Goal: Task Accomplishment & Management: Use online tool/utility

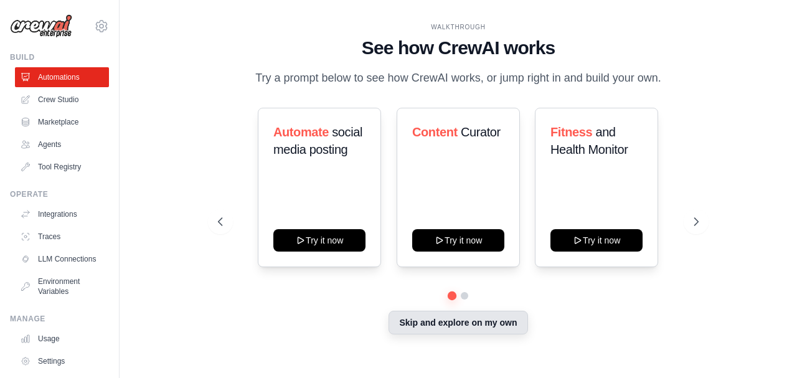
click at [509, 317] on button "Skip and explore on my own" at bounding box center [458, 323] width 139 height 24
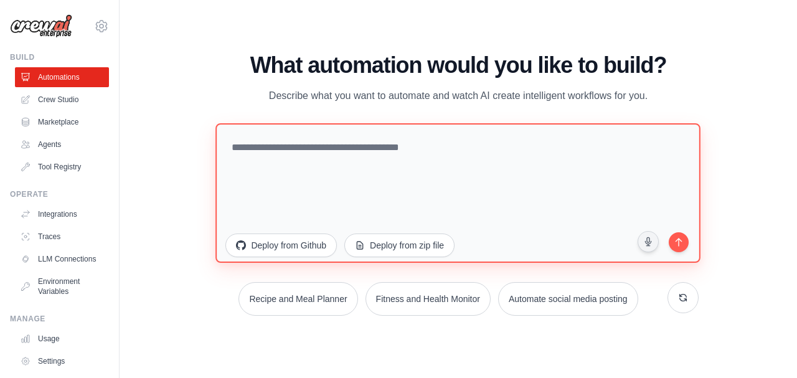
click at [383, 157] on textarea at bounding box center [458, 193] width 485 height 140
click at [319, 156] on textarea at bounding box center [458, 193] width 485 height 140
paste textarea "**********"
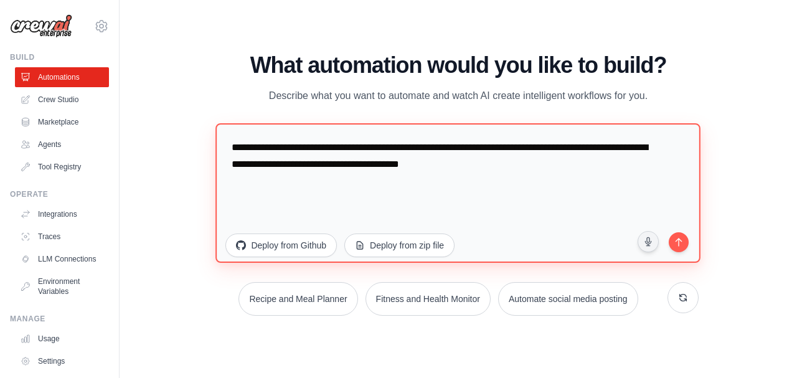
paste textarea "**********"
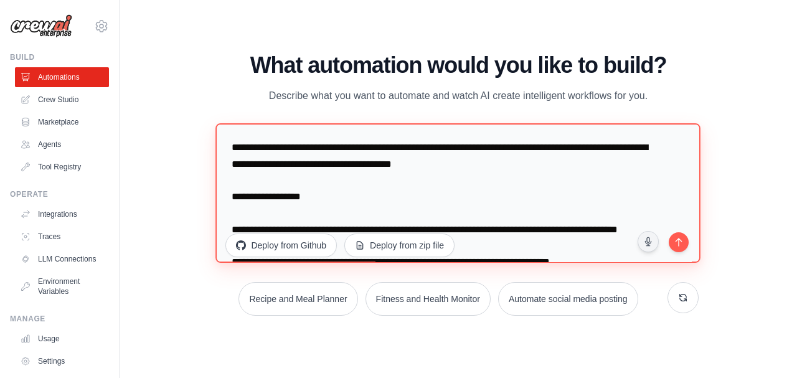
scroll to position [3861, 0]
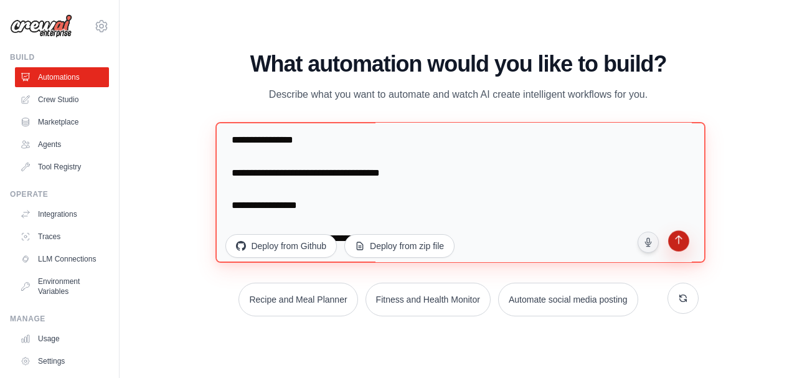
type textarea "**********"
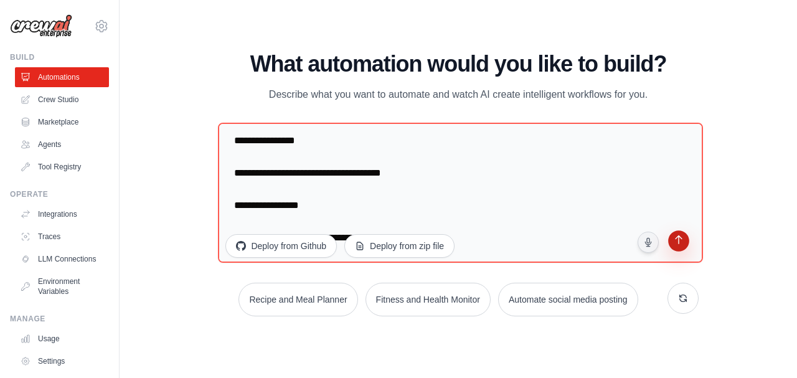
click at [674, 244] on icon "submit" at bounding box center [679, 241] width 12 height 12
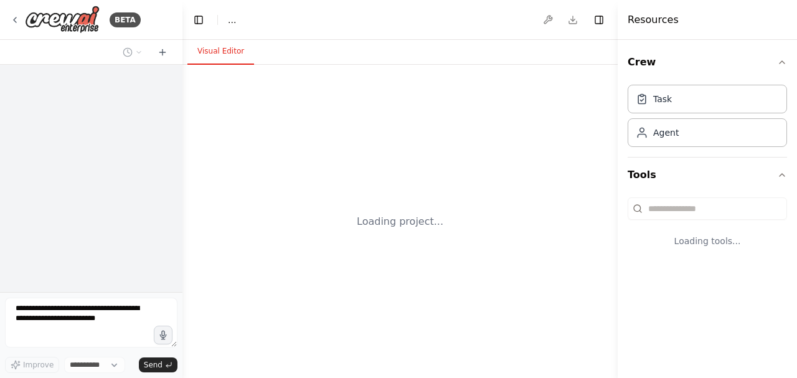
select select "****"
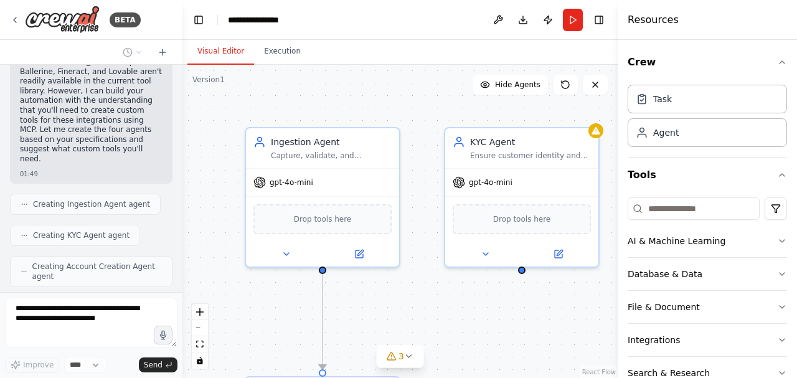
scroll to position [2481, 0]
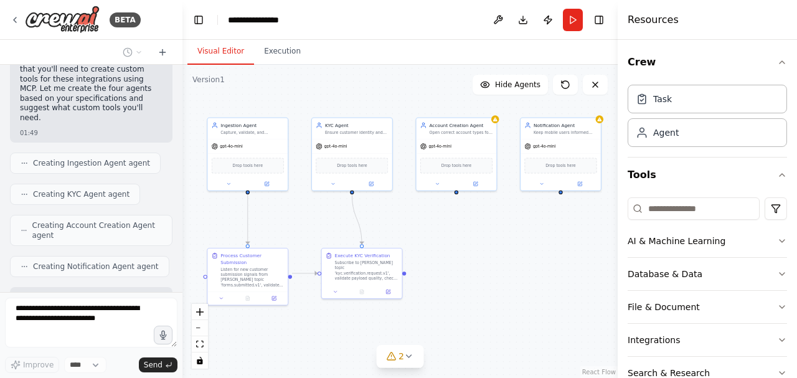
drag, startPoint x: 570, startPoint y: 251, endPoint x: 449, endPoint y: 235, distance: 122.6
click at [449, 235] on div ".deletable-edge-delete-btn { width: 20px; height: 20px; border: 0px solid #ffff…" at bounding box center [400, 221] width 435 height 313
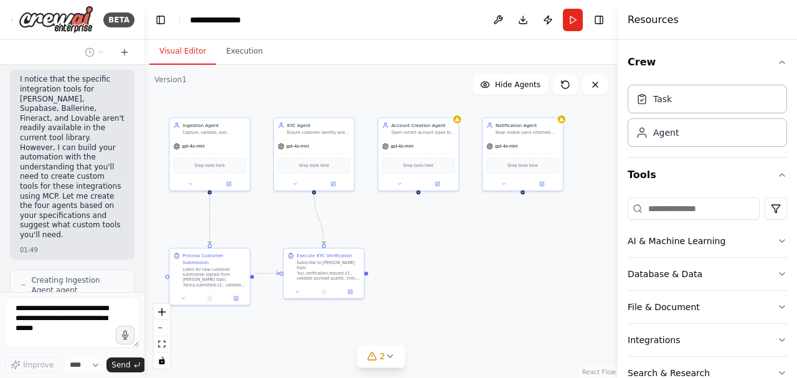
scroll to position [3259, 0]
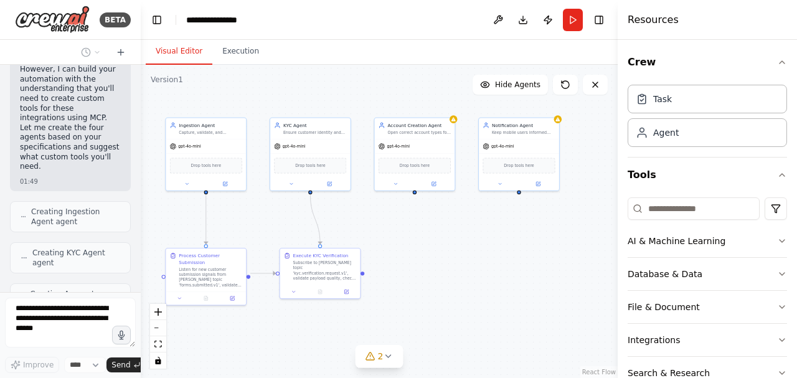
drag, startPoint x: 182, startPoint y: 189, endPoint x: 141, endPoint y: 192, distance: 41.3
click at [141, 192] on div "BETA “Build me these four agents with Kafka, Supabase, Ballerine, Fineract, and…" at bounding box center [398, 189] width 797 height 378
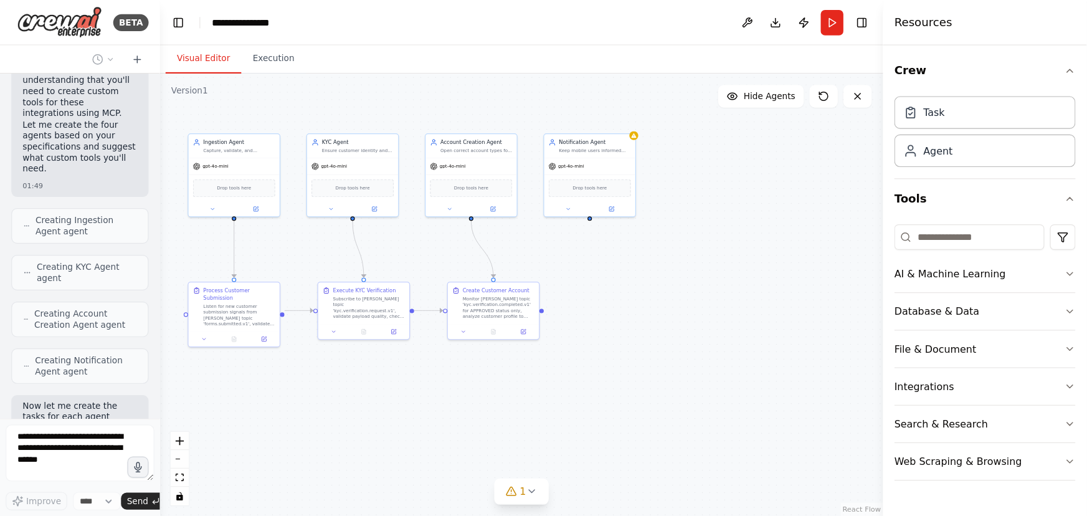
scroll to position [3216, 0]
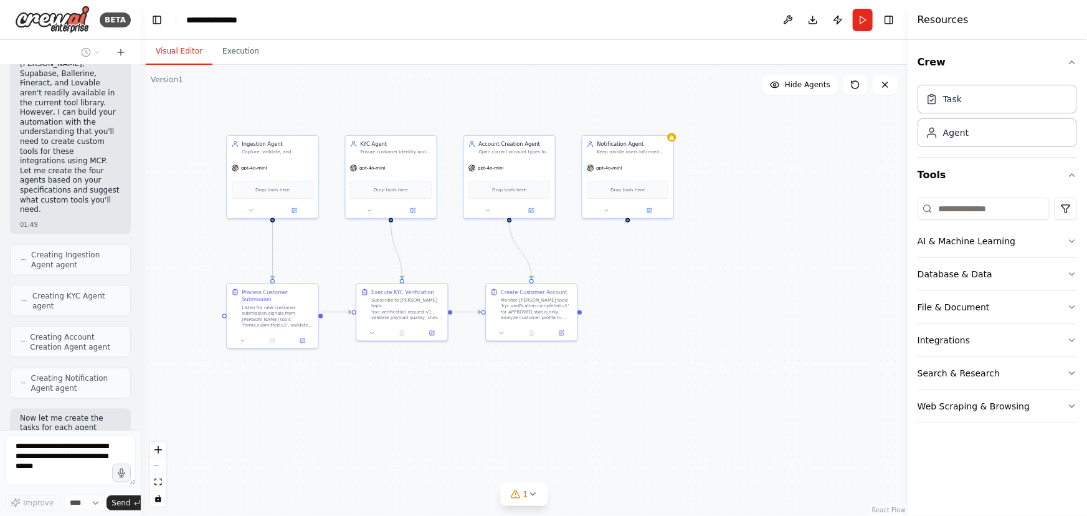
drag, startPoint x: 317, startPoint y: 359, endPoint x: 397, endPoint y: 410, distance: 95.2
click at [397, 378] on div ".deletable-edge-delete-btn { width: 20px; height: 20px; border: 0px solid #ffff…" at bounding box center [524, 290] width 767 height 451
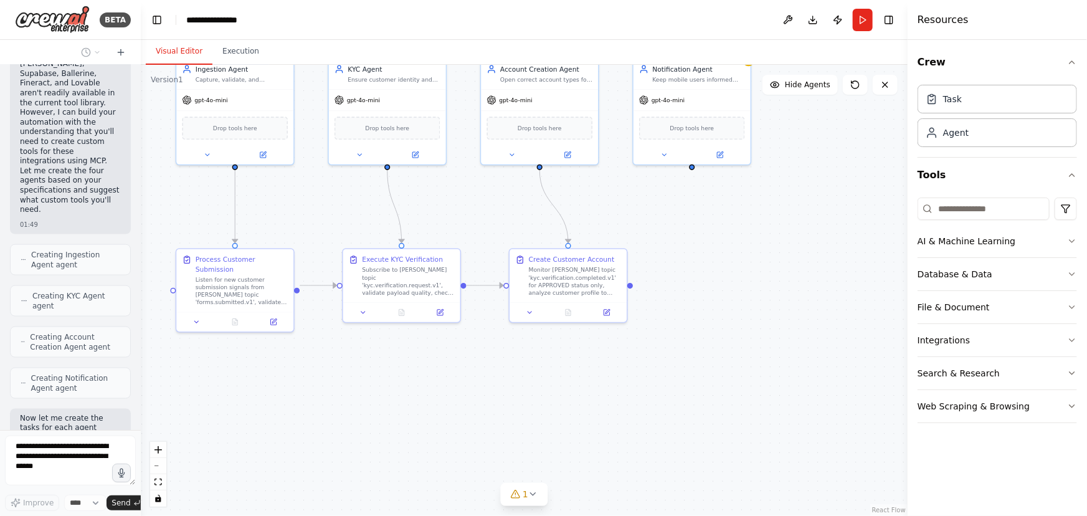
scroll to position [3267, 0]
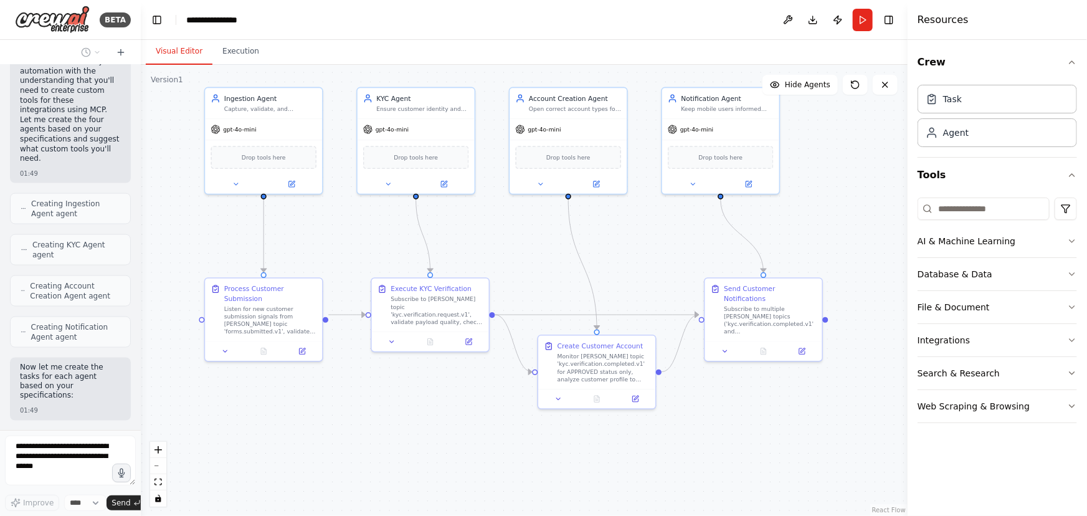
drag, startPoint x: 420, startPoint y: 384, endPoint x: 449, endPoint y: 413, distance: 41.0
click at [449, 378] on div ".deletable-edge-delete-btn { width: 20px; height: 20px; border: 0px solid #ffff…" at bounding box center [524, 290] width 767 height 451
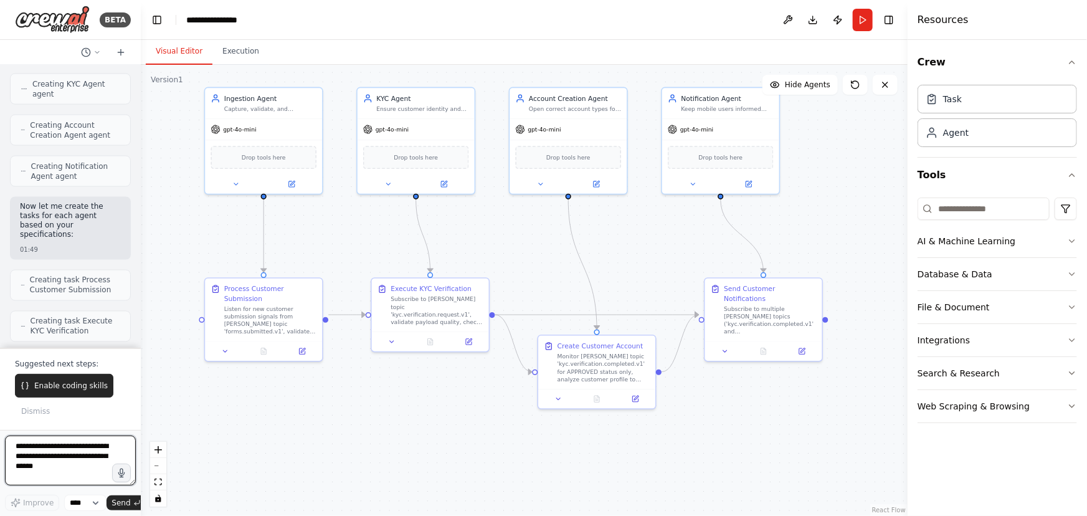
scroll to position [3427, 0]
drag, startPoint x: 462, startPoint y: 290, endPoint x: 445, endPoint y: 294, distance: 17.2
click at [445, 294] on div "Execute KYC Verification Subscribe to Kafka topic 'kyc.verification.request.v1'…" at bounding box center [422, 303] width 92 height 42
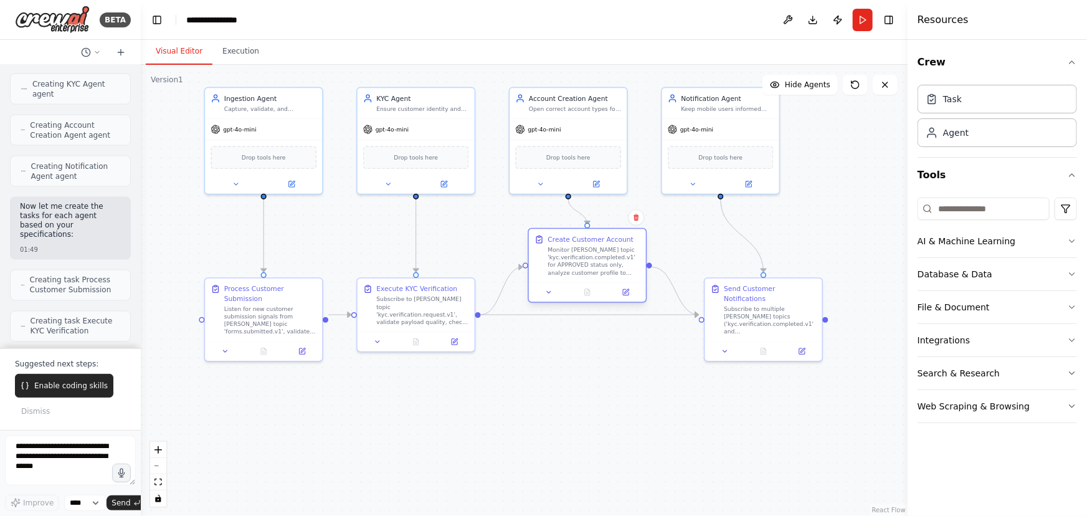
drag, startPoint x: 606, startPoint y: 341, endPoint x: 595, endPoint y: 251, distance: 91.0
click at [595, 251] on div "Monitor Kafka topic 'kyc.verification.completed.v1' for APPROVED status only, a…" at bounding box center [594, 261] width 92 height 31
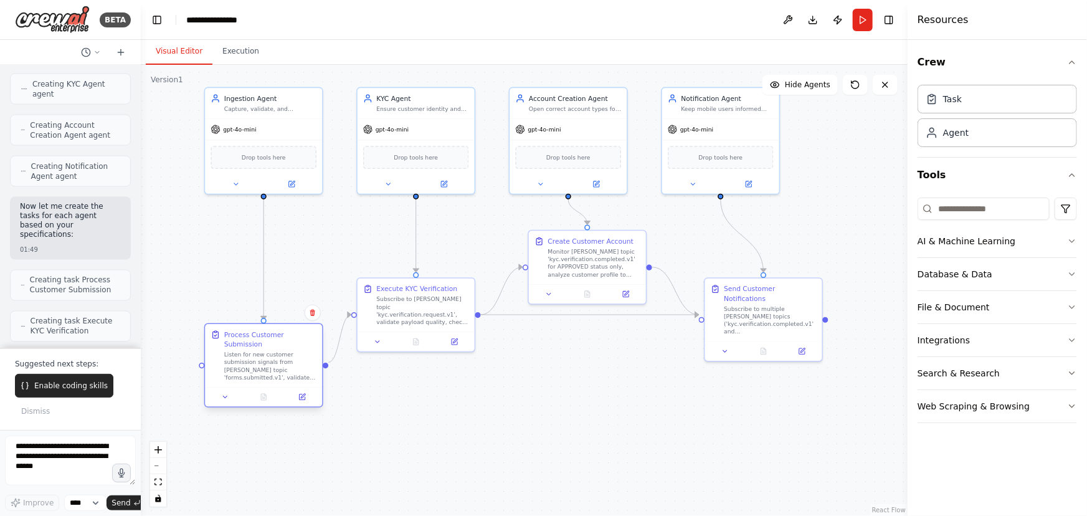
drag, startPoint x: 255, startPoint y: 321, endPoint x: 259, endPoint y: 371, distance: 49.9
click at [259, 371] on div "Listen for new customer submission signals from Kafka topic 'forms.submitted.v1…" at bounding box center [270, 366] width 92 height 31
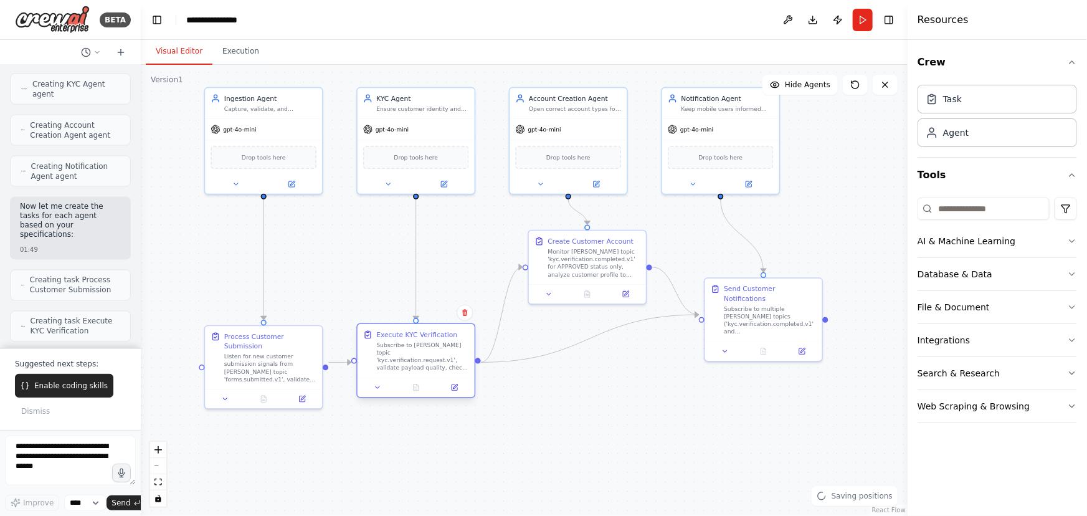
drag, startPoint x: 412, startPoint y: 318, endPoint x: 411, endPoint y: 371, distance: 53.0
click at [411, 371] on div "Subscribe to Kafka topic 'kyc.verification.request.v1', validate payload qualit…" at bounding box center [422, 356] width 92 height 31
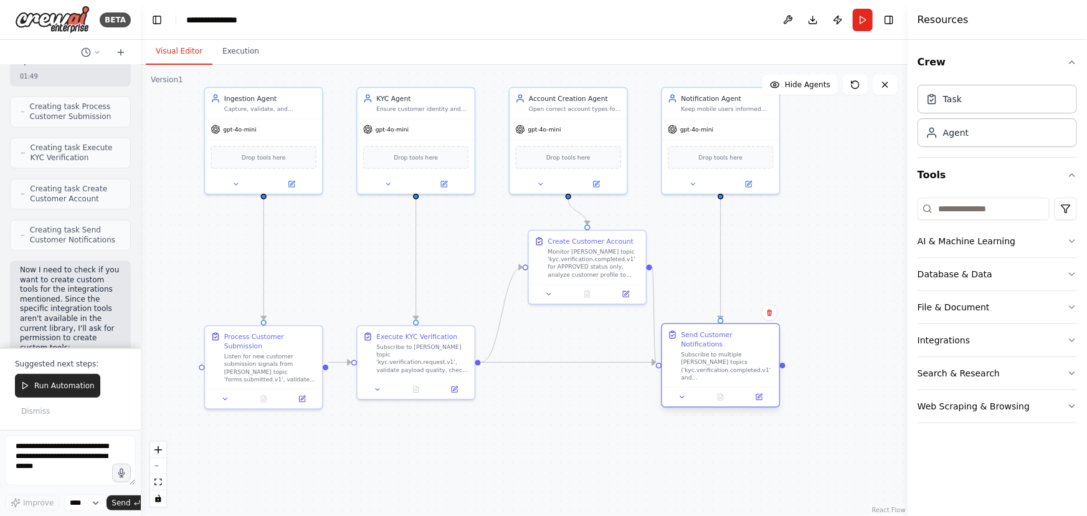
drag, startPoint x: 744, startPoint y: 305, endPoint x: 705, endPoint y: 357, distance: 65.8
click at [705, 357] on div "Subscribe to multiple Kafka topics ('kyc.verification.completed.v1' and 'accoun…" at bounding box center [728, 366] width 92 height 31
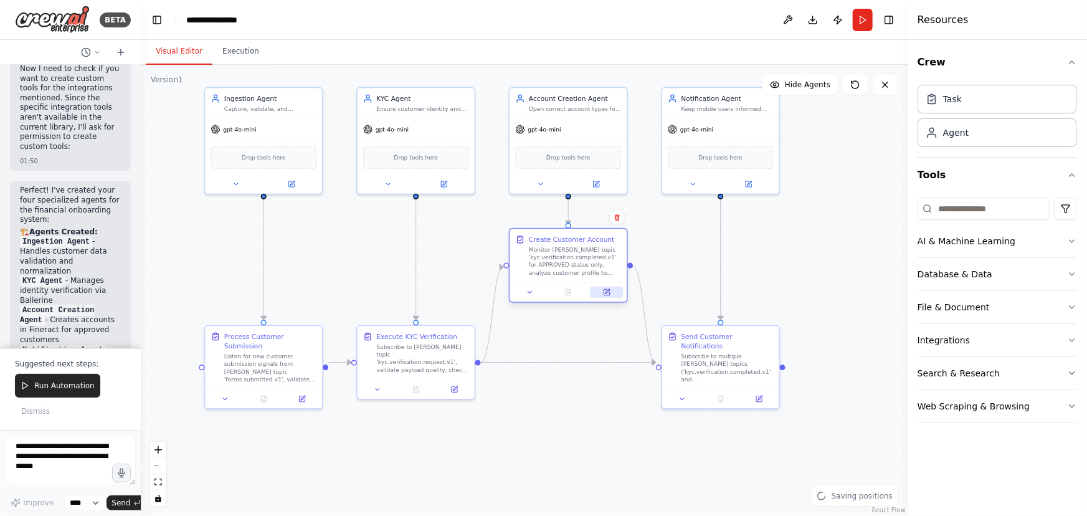
drag, startPoint x: 614, startPoint y: 293, endPoint x: 597, endPoint y: 294, distance: 16.8
click at [597, 294] on button at bounding box center [607, 292] width 32 height 11
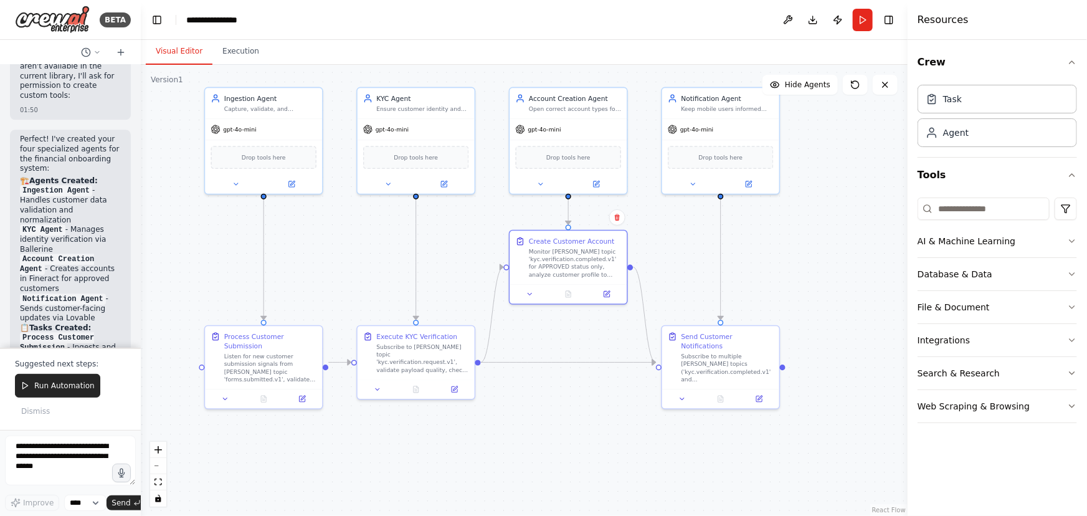
click at [591, 378] on div ".deletable-edge-delete-btn { width: 20px; height: 20px; border: 0px solid #ffff…" at bounding box center [524, 290] width 767 height 451
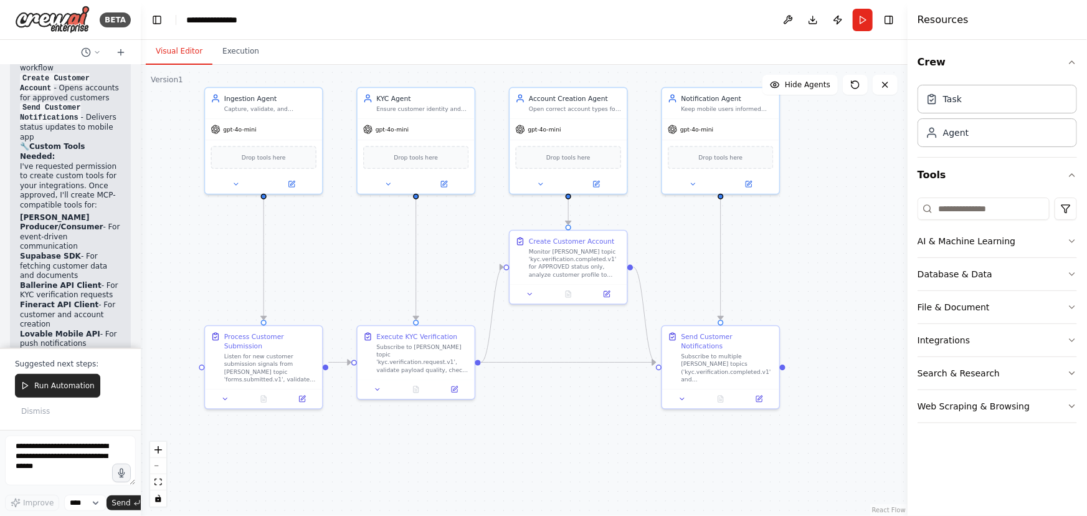
scroll to position [4220, 0]
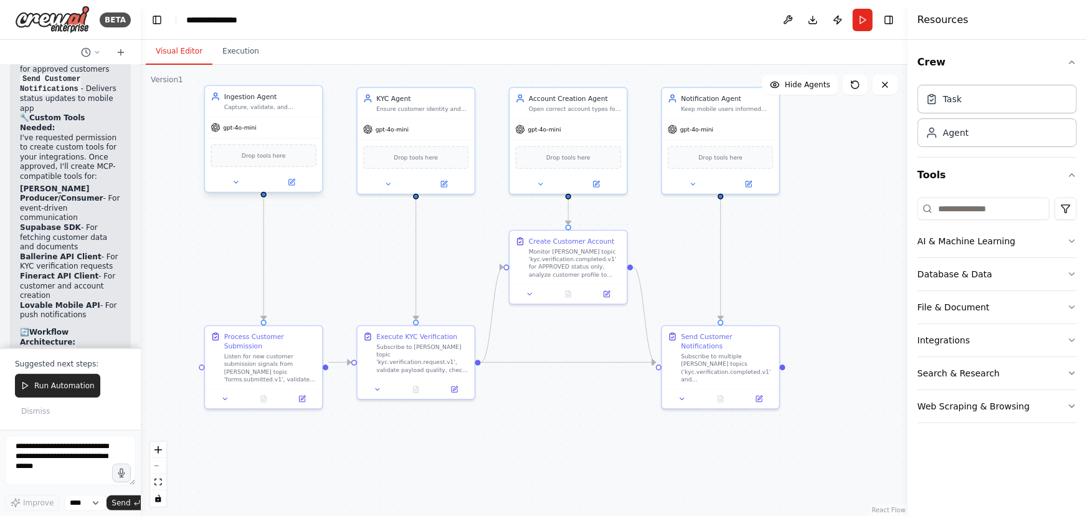
click at [292, 110] on div "Ingestion Agent Capture, validate, and normalize every customer submission into…" at bounding box center [263, 101] width 117 height 31
click at [227, 179] on button at bounding box center [236, 181] width 54 height 11
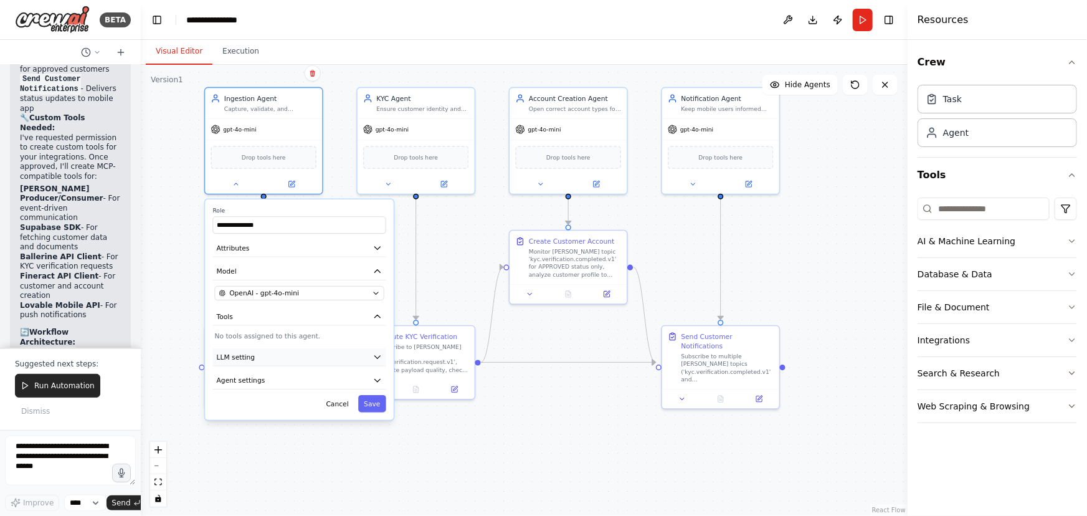
click at [373, 353] on icon "button" at bounding box center [377, 356] width 9 height 9
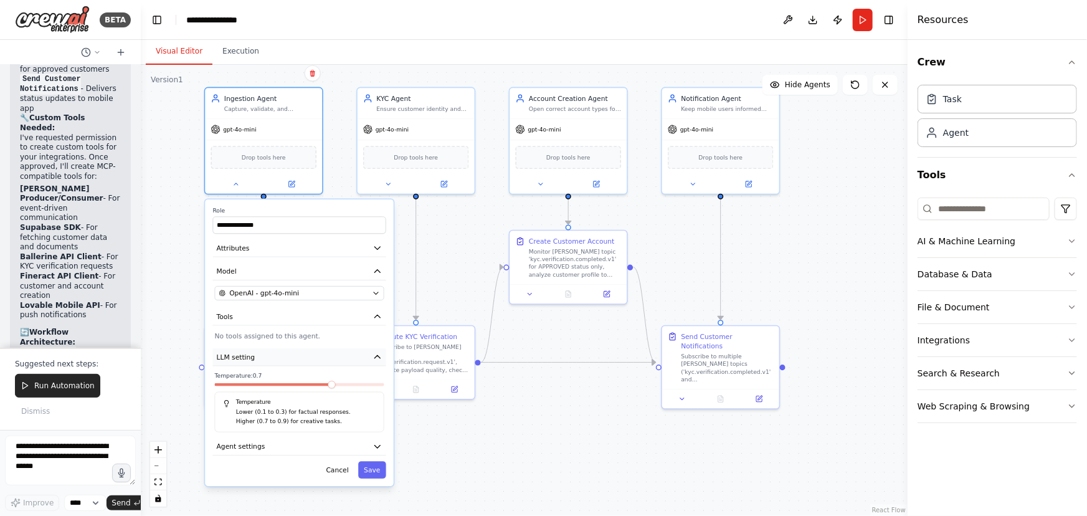
click at [373, 353] on icon "button" at bounding box center [377, 356] width 9 height 9
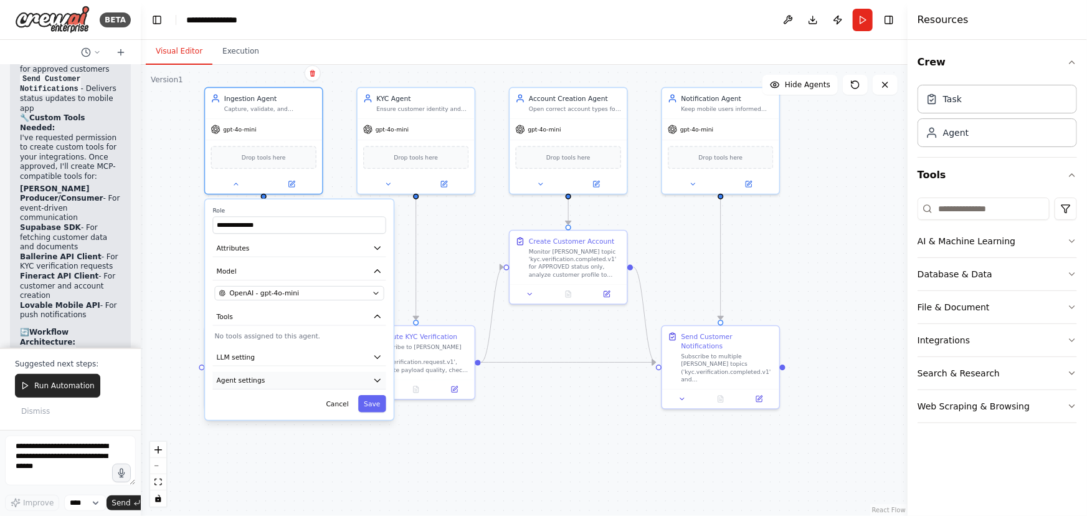
click at [338, 375] on button "Agent settings" at bounding box center [299, 380] width 173 height 17
click at [473, 378] on div "**********" at bounding box center [524, 290] width 767 height 451
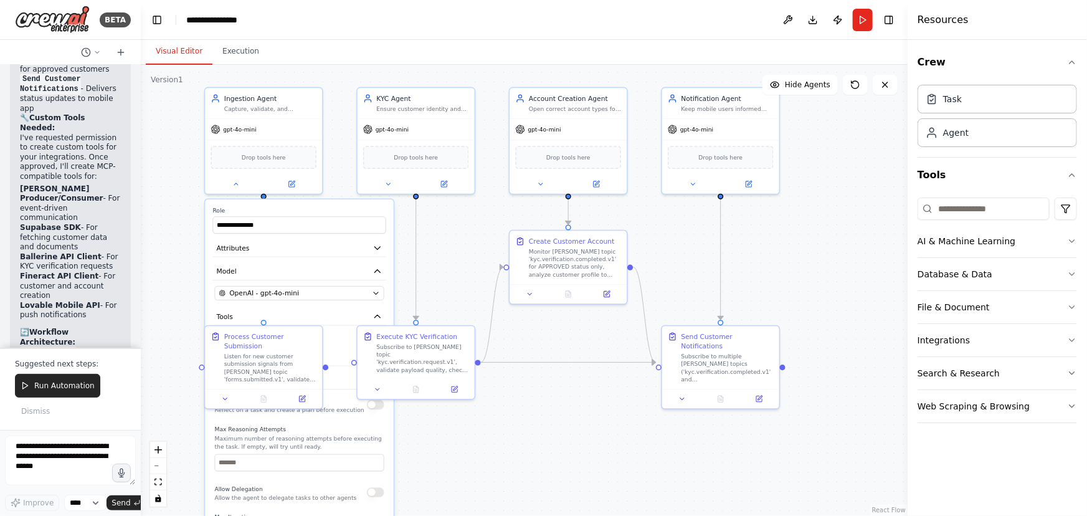
click at [553, 378] on div "**********" at bounding box center [524, 290] width 767 height 451
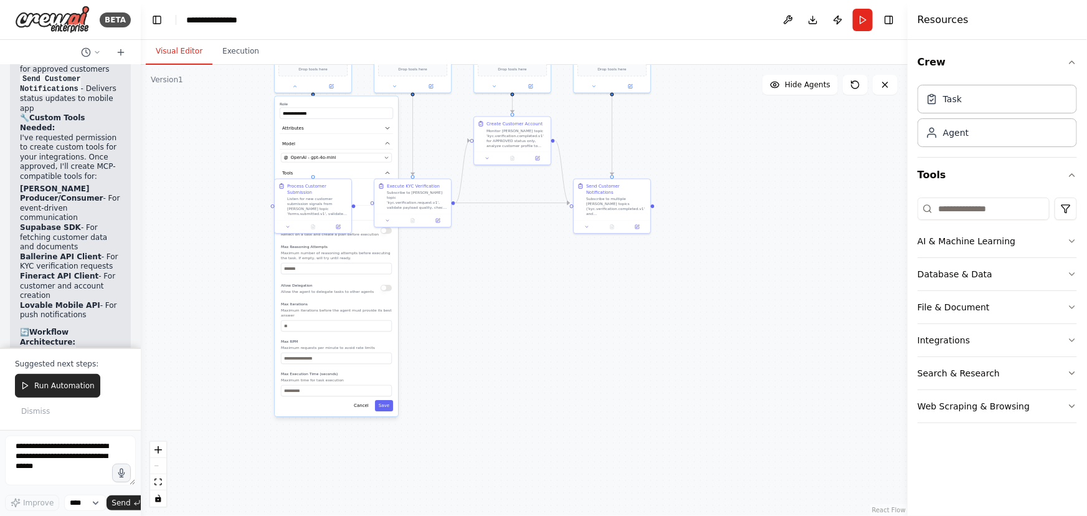
drag, startPoint x: 487, startPoint y: 437, endPoint x: 492, endPoint y: 254, distance: 183.2
click at [492, 254] on div "**********" at bounding box center [524, 290] width 767 height 451
click at [362, 378] on button "Cancel" at bounding box center [361, 396] width 22 height 11
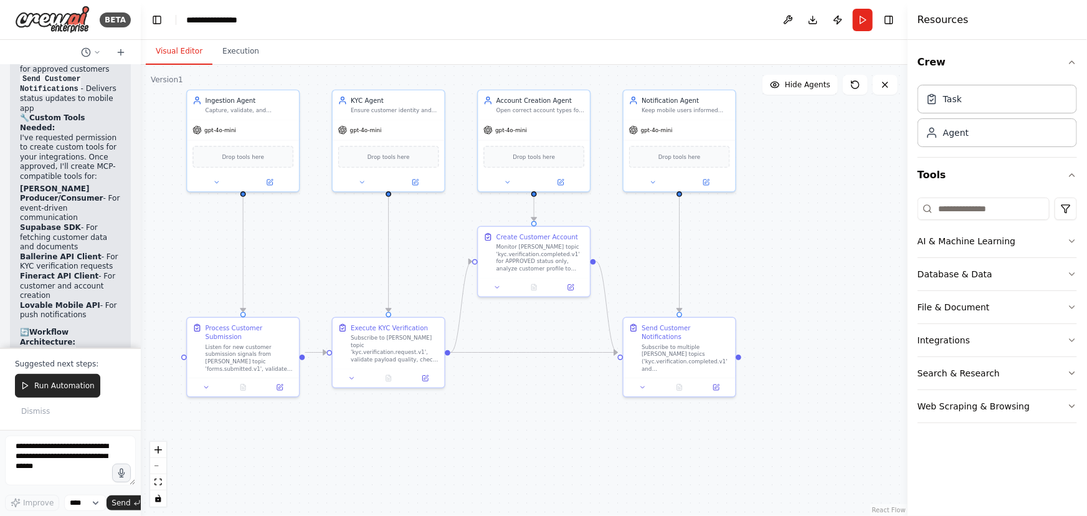
drag, startPoint x: 509, startPoint y: 218, endPoint x: 529, endPoint y: 439, distance: 222.0
click at [529, 378] on div ".deletable-edge-delete-btn { width: 20px; height: 20px; border: 0px solid #ffff…" at bounding box center [524, 290] width 767 height 451
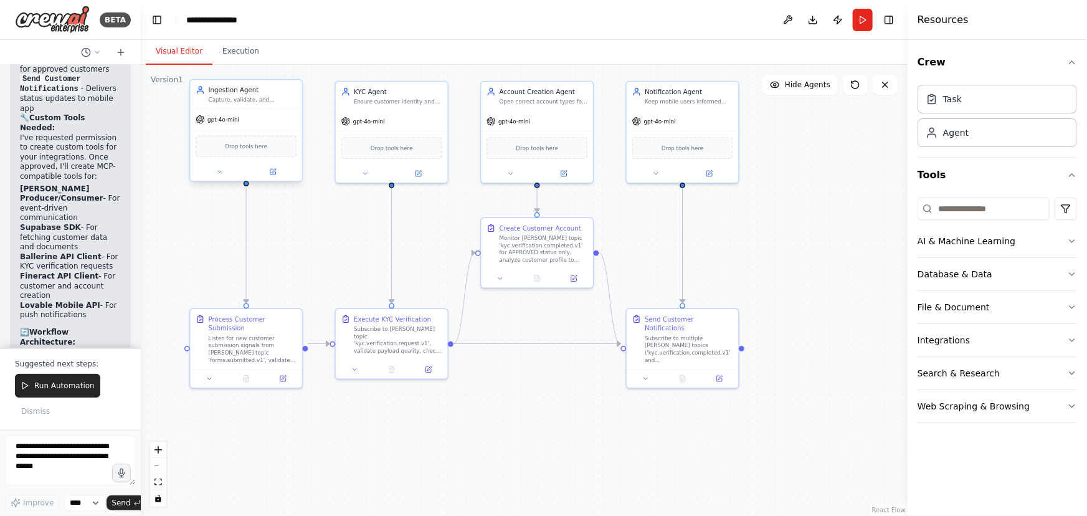
click at [253, 92] on div "Ingestion Agent" at bounding box center [253, 89] width 88 height 9
click at [231, 174] on button at bounding box center [219, 171] width 51 height 11
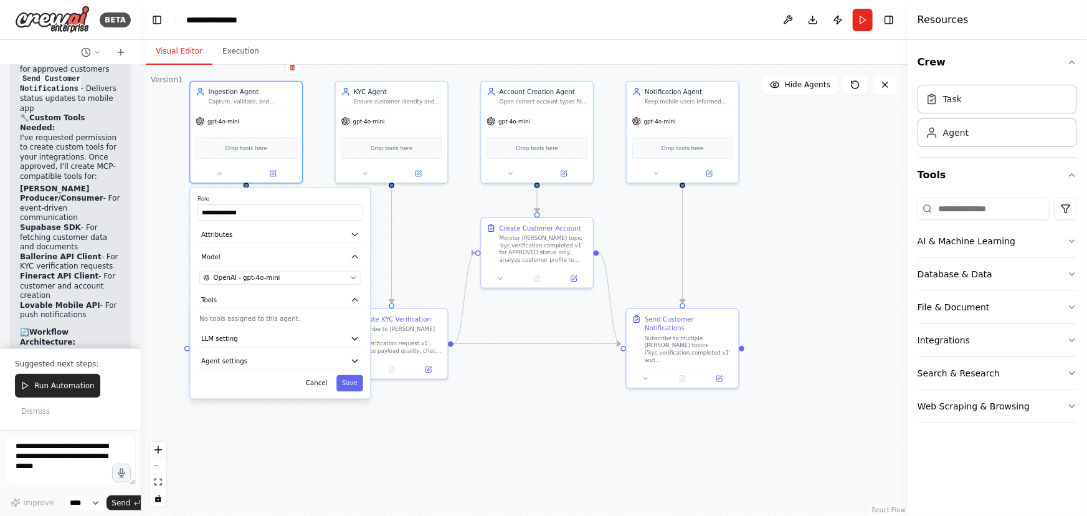
click at [322, 378] on div "**********" at bounding box center [280, 293] width 180 height 211
click at [315, 378] on button "Cancel" at bounding box center [316, 383] width 32 height 16
click at [274, 173] on icon at bounding box center [273, 172] width 6 height 6
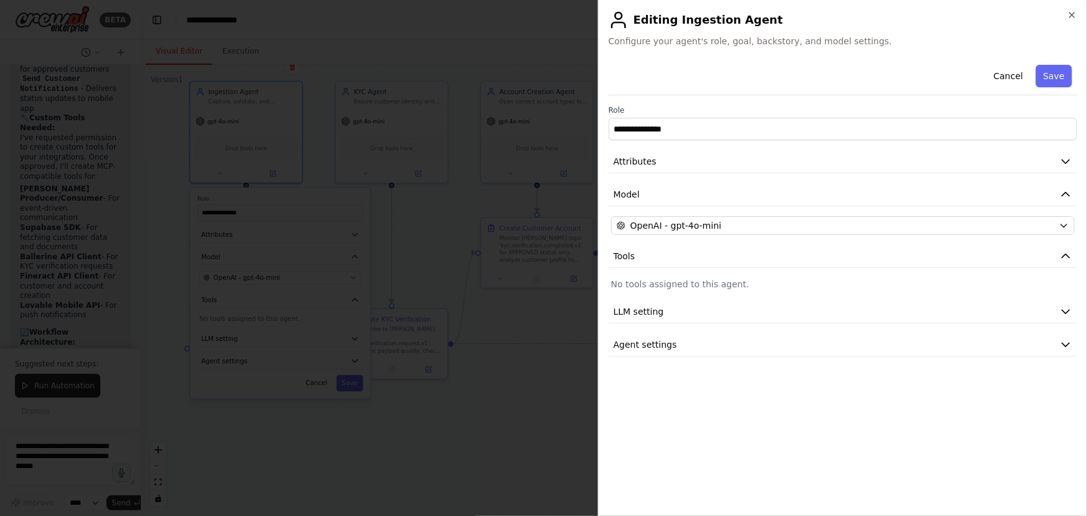
click at [797, 212] on div "**********" at bounding box center [843, 208] width 468 height 297
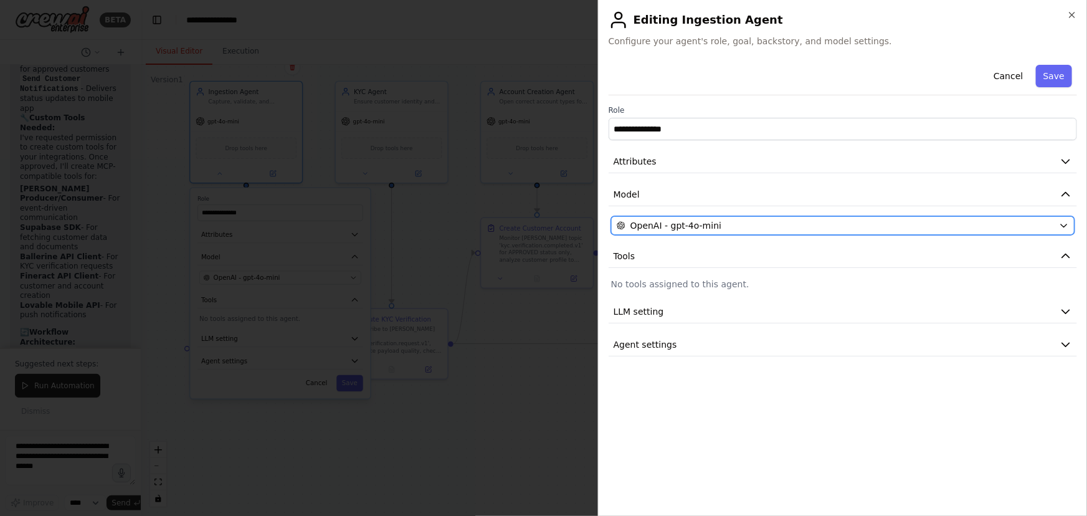
click at [797, 224] on div "OpenAI - gpt-4o-mini" at bounding box center [835, 225] width 437 height 12
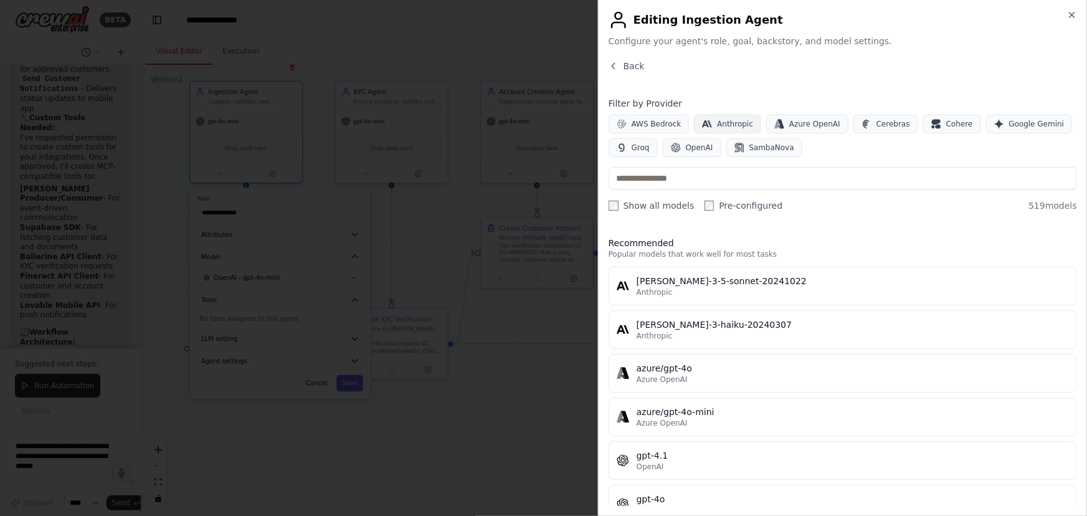
click at [717, 123] on span "Anthropic" at bounding box center [735, 124] width 36 height 10
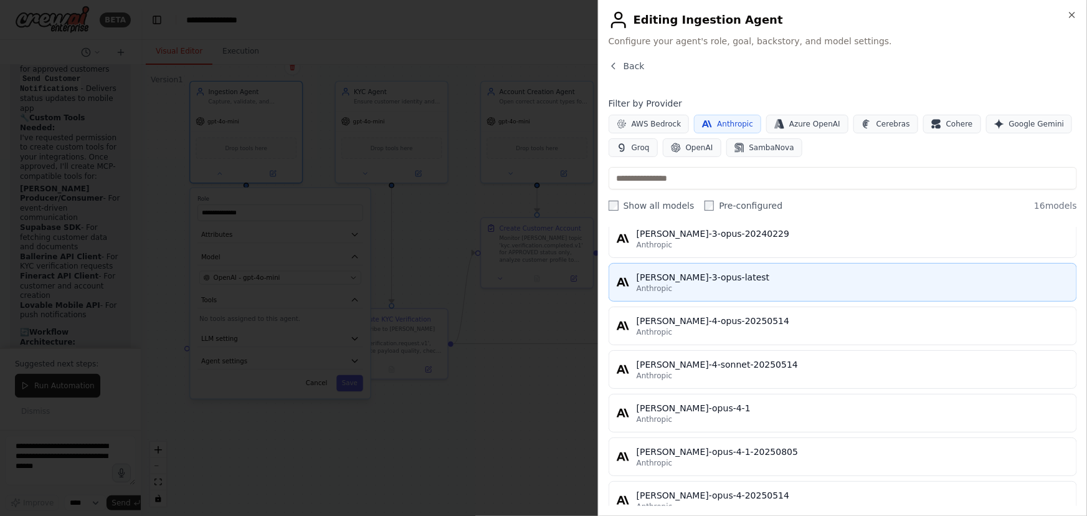
scroll to position [500, 0]
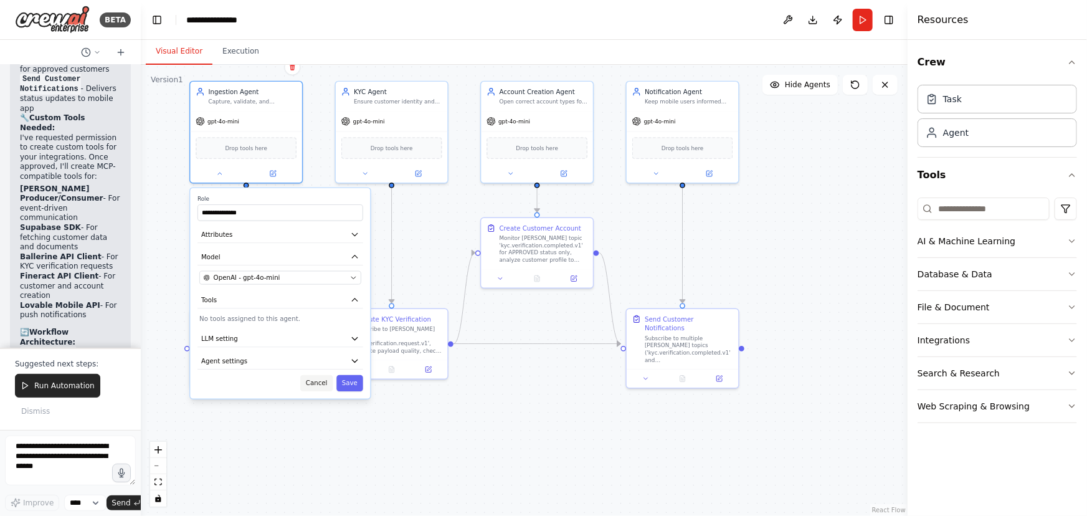
click at [323, 378] on button "Cancel" at bounding box center [316, 383] width 32 height 16
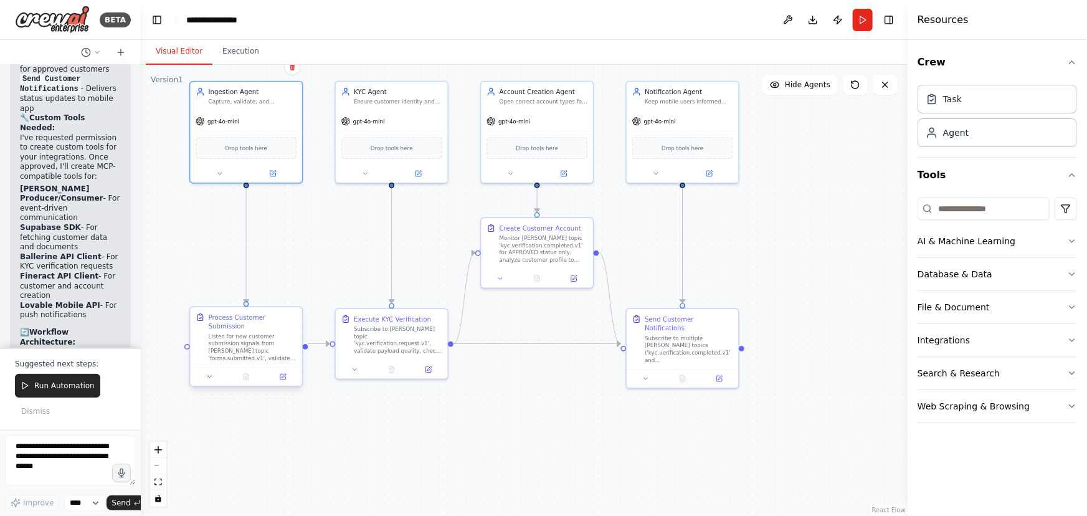
click at [272, 344] on div "Listen for new customer submission signals from Kafka topic 'forms.submitted.v1…" at bounding box center [253, 347] width 88 height 29
click at [212, 373] on icon at bounding box center [209, 376] width 7 height 7
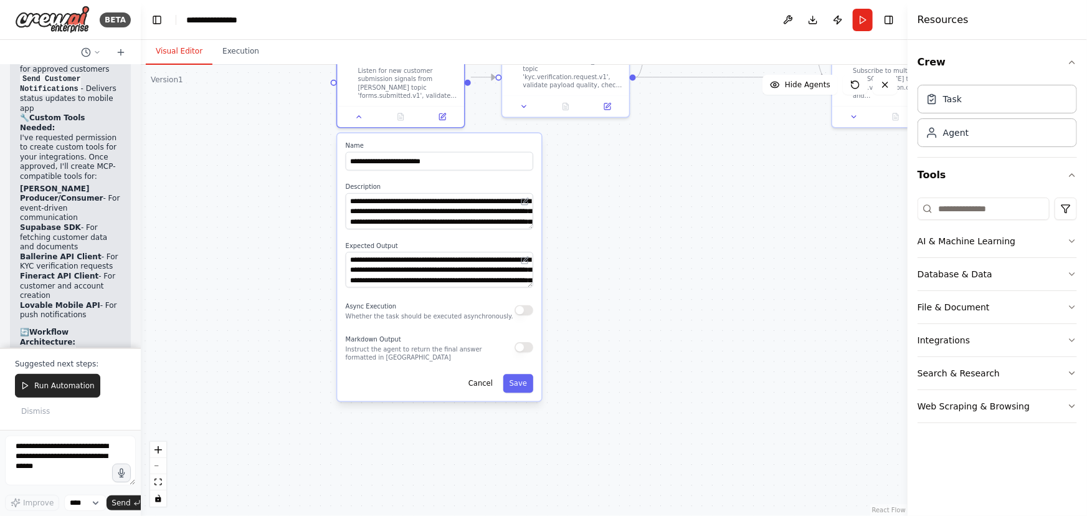
drag, startPoint x: 486, startPoint y: 449, endPoint x: 652, endPoint y: 160, distance: 333.2
click at [652, 160] on div ".deletable-edge-delete-btn { width: 20px; height: 20px; border: 0px solid #ffff…" at bounding box center [524, 290] width 767 height 451
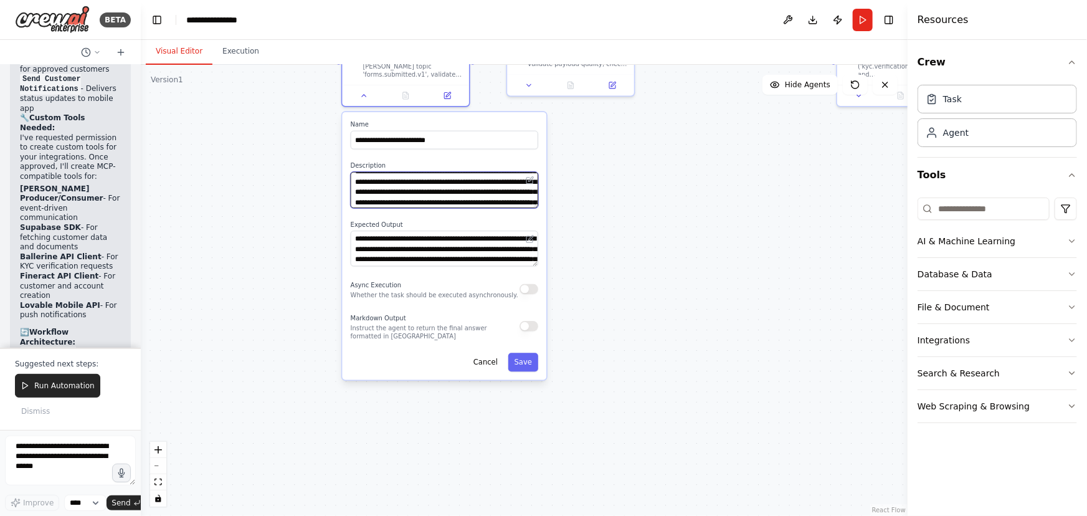
scroll to position [45, 0]
click at [595, 244] on div ".deletable-edge-delete-btn { width: 20px; height: 20px; border: 0px solid #ffff…" at bounding box center [524, 290] width 767 height 451
click at [498, 353] on button "Cancel" at bounding box center [485, 362] width 37 height 19
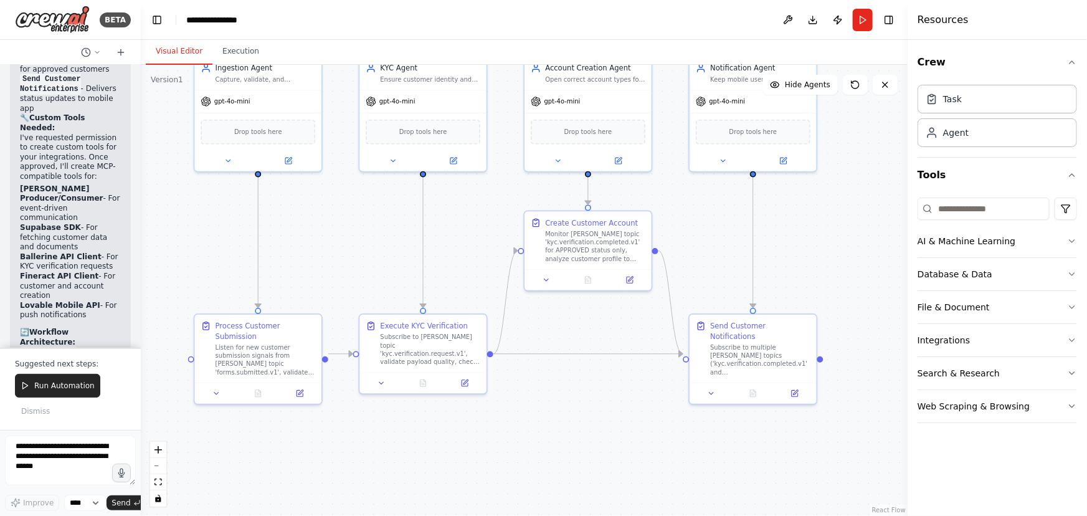
drag, startPoint x: 675, startPoint y: 316, endPoint x: 561, endPoint y: 513, distance: 227.5
click at [553, 378] on html "BETA “Build me these four agents with Kafka, Supabase, Ballerine, Fineract, and…" at bounding box center [543, 258] width 1087 height 516
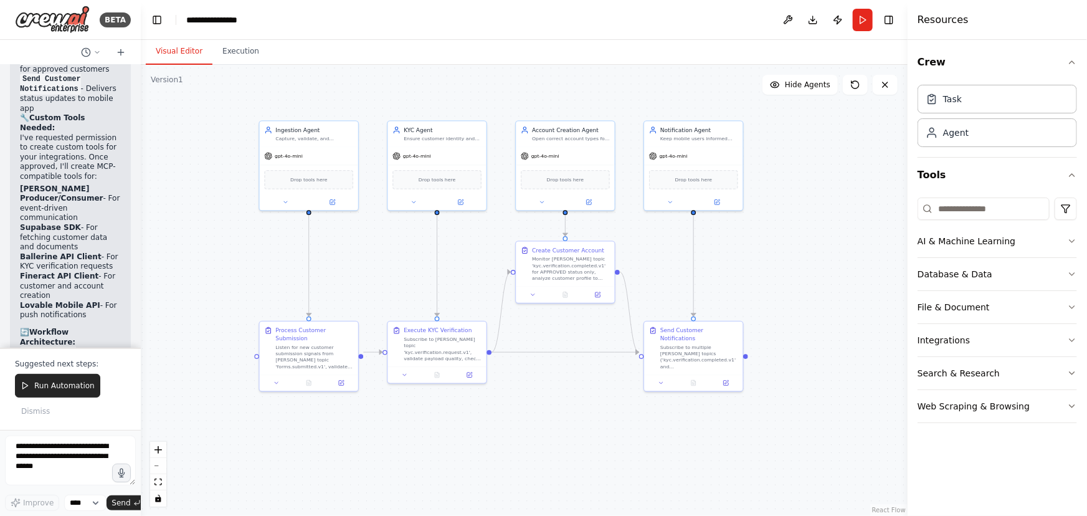
drag, startPoint x: 825, startPoint y: 212, endPoint x: 762, endPoint y: 243, distance: 69.9
click at [762, 243] on div ".deletable-edge-delete-btn { width: 20px; height: 20px; border: 0px solid #ffff…" at bounding box center [524, 290] width 767 height 451
click at [77, 378] on button "Run Automation" at bounding box center [57, 386] width 85 height 24
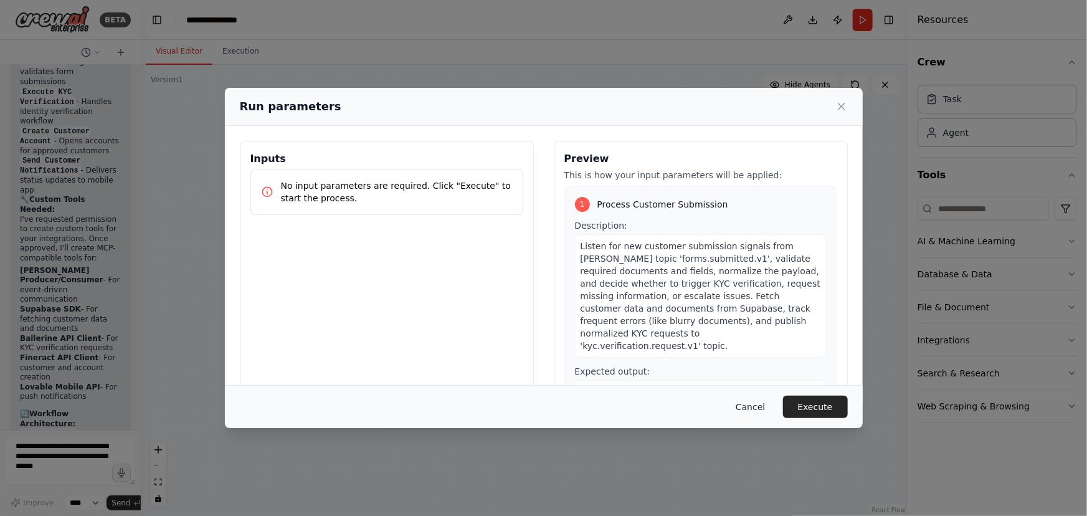
click at [765, 378] on button "Cancel" at bounding box center [750, 407] width 49 height 22
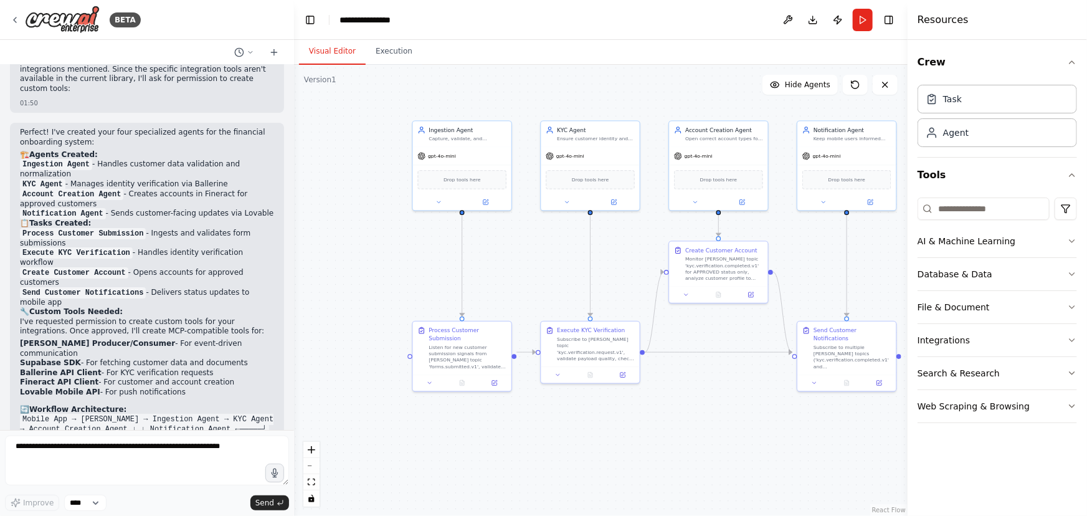
drag, startPoint x: 138, startPoint y: 207, endPoint x: 294, endPoint y: 222, distance: 156.5
click at [294, 222] on div "BETA “Build me these four agents with Kafka, Supabase, Ballerine, Fineract, and…" at bounding box center [543, 258] width 1087 height 516
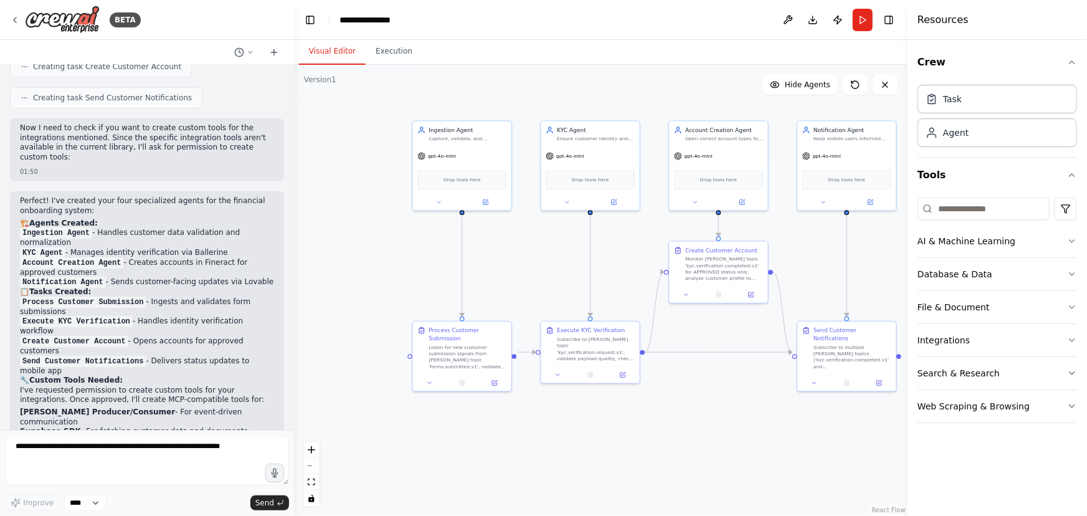
scroll to position [2322, 0]
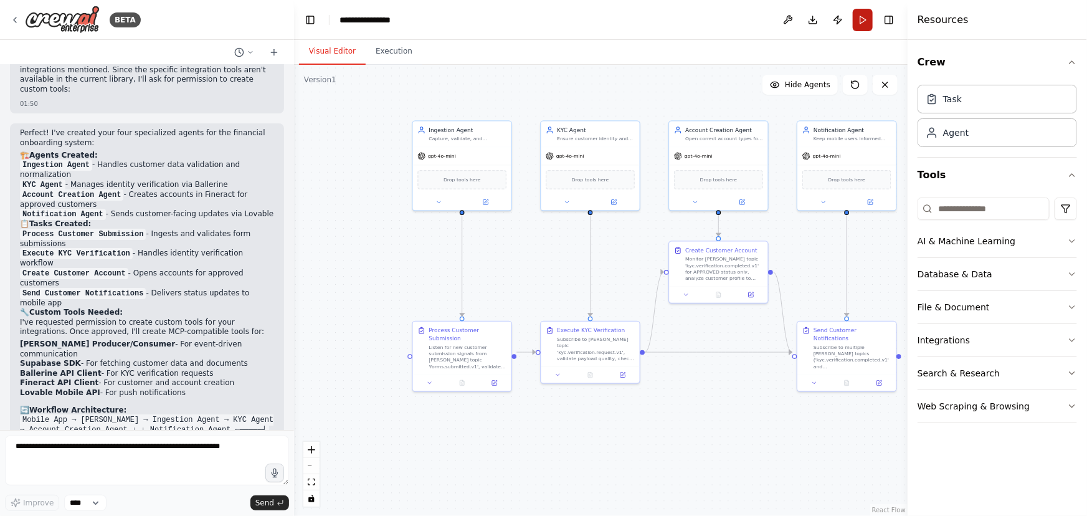
click at [797, 18] on button "Run" at bounding box center [863, 20] width 20 height 22
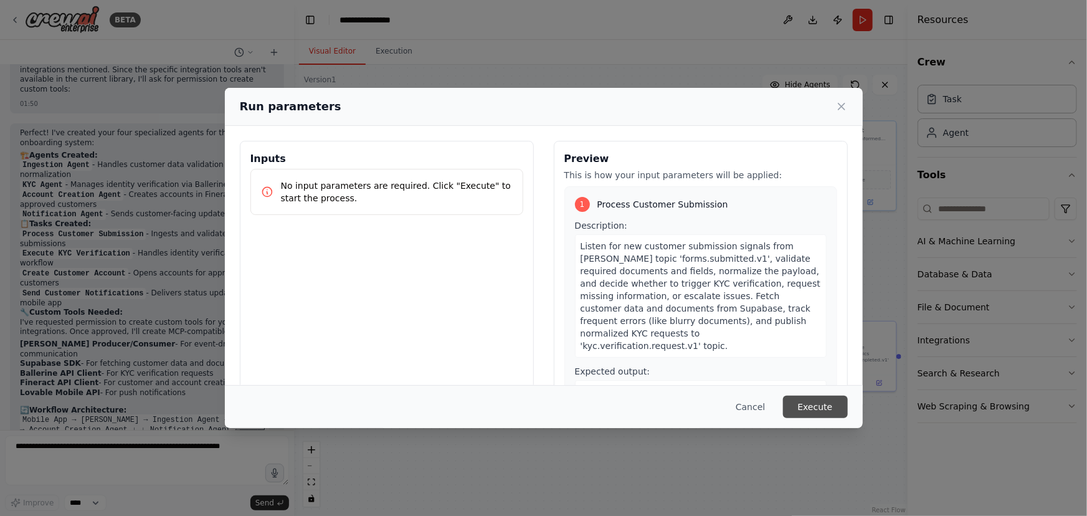
click at [797, 378] on button "Execute" at bounding box center [815, 407] width 65 height 22
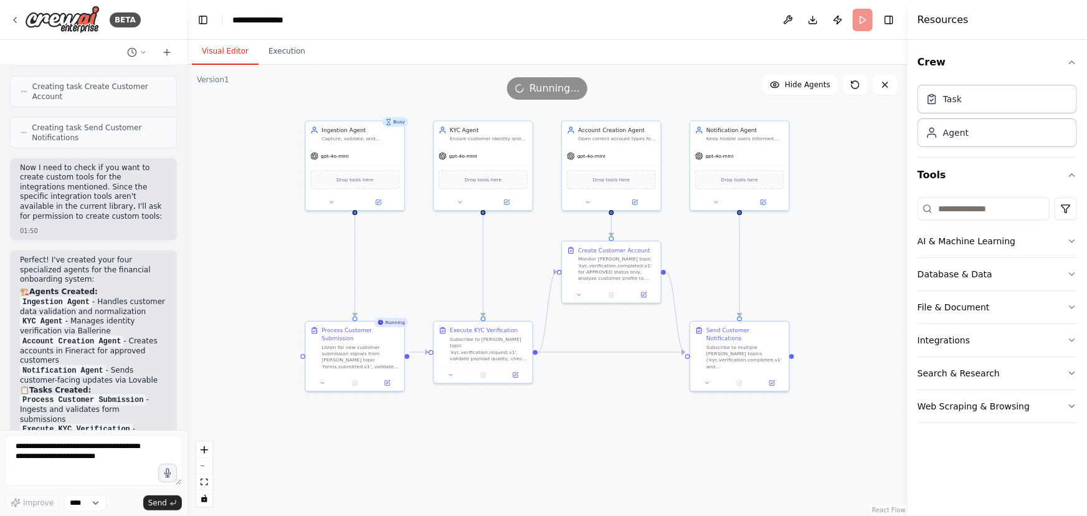
scroll to position [2945, 0]
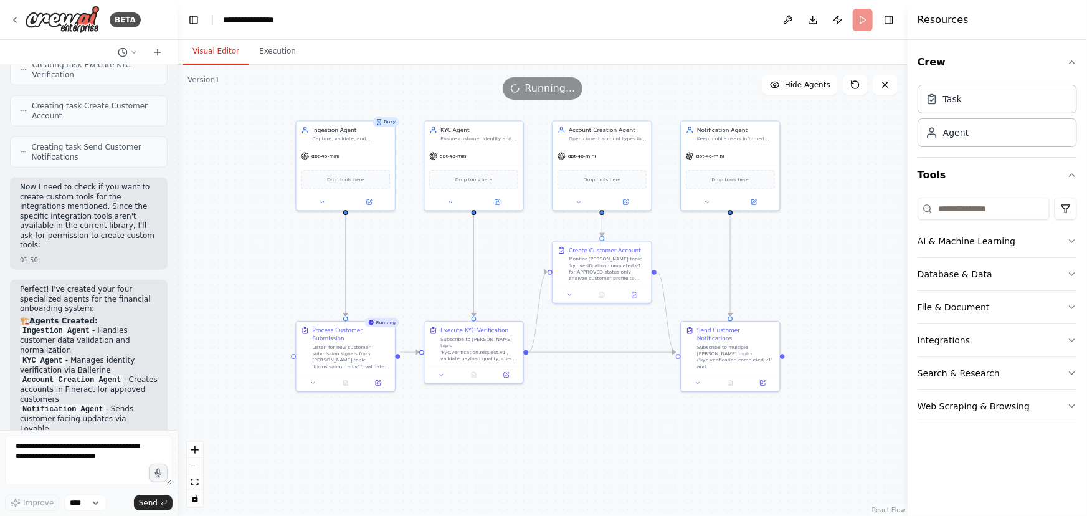
drag, startPoint x: 292, startPoint y: 263, endPoint x: 178, endPoint y: 274, distance: 115.2
click at [178, 274] on div "BETA “Build me these four agents with Kafka, Supabase, Ballerine, Fineract, and…" at bounding box center [543, 258] width 1087 height 516
click at [277, 54] on button "Execution" at bounding box center [277, 52] width 57 height 26
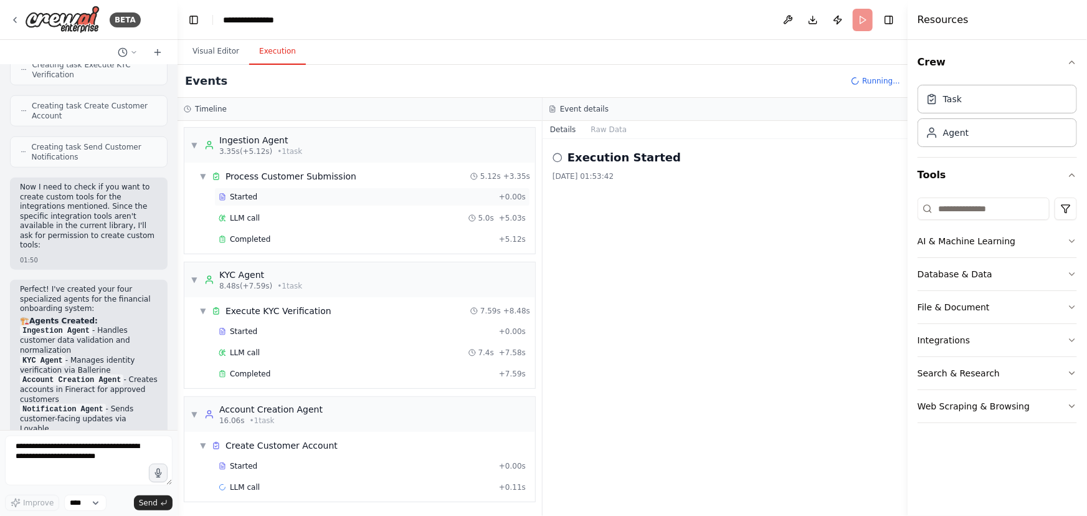
click at [316, 198] on div "Started" at bounding box center [356, 197] width 275 height 10
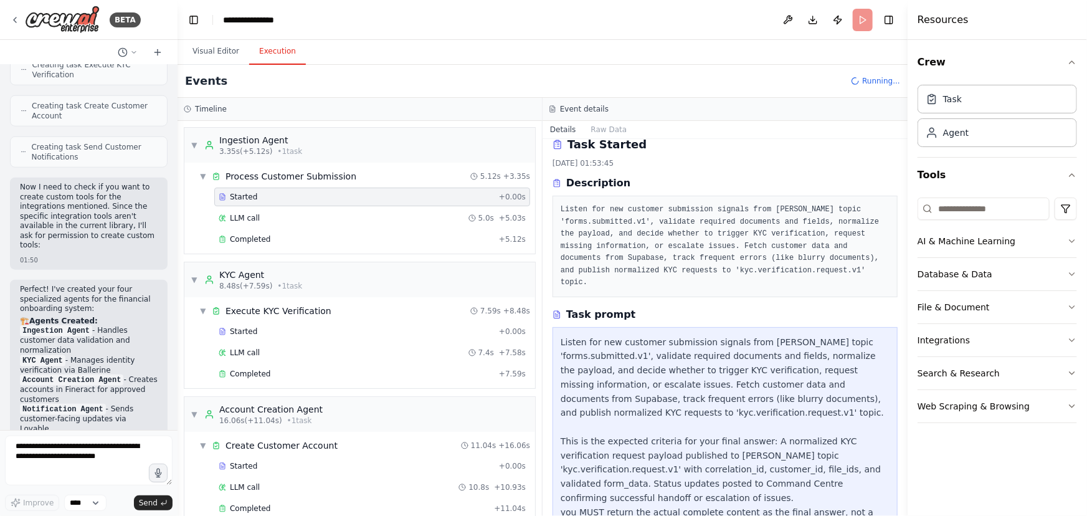
scroll to position [17, 0]
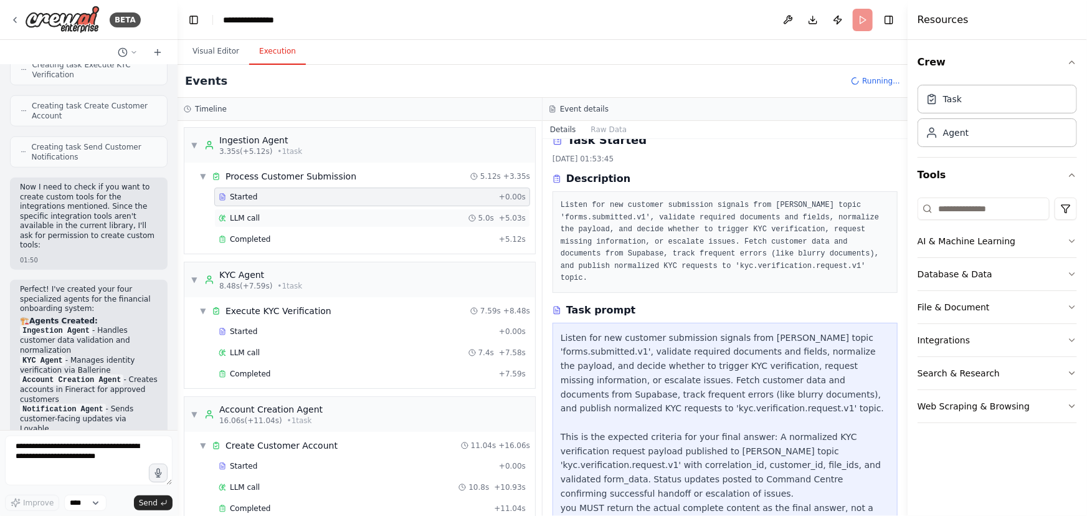
click at [331, 216] on div "LLM call 5.0s + 5.03s" at bounding box center [372, 218] width 307 height 10
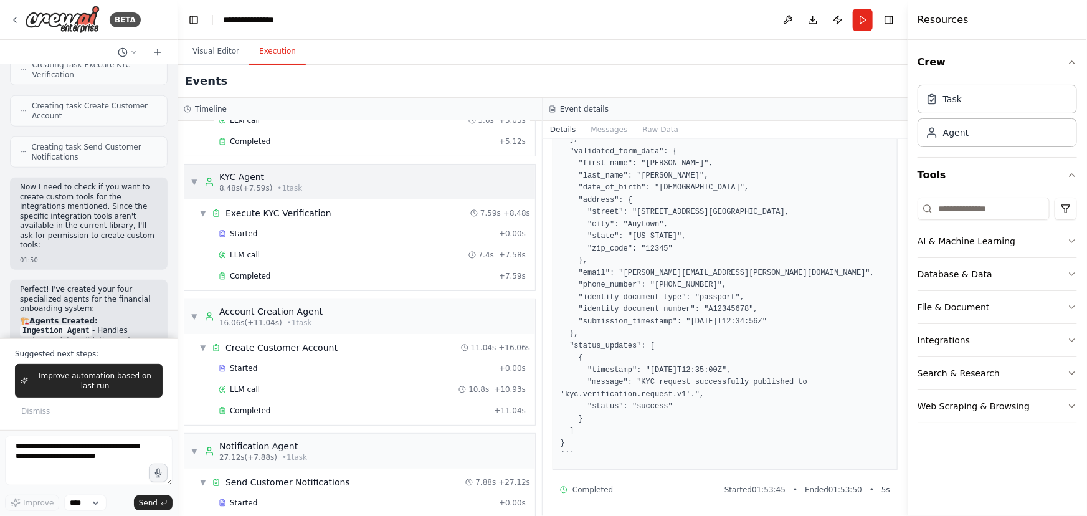
scroll to position [153, 0]
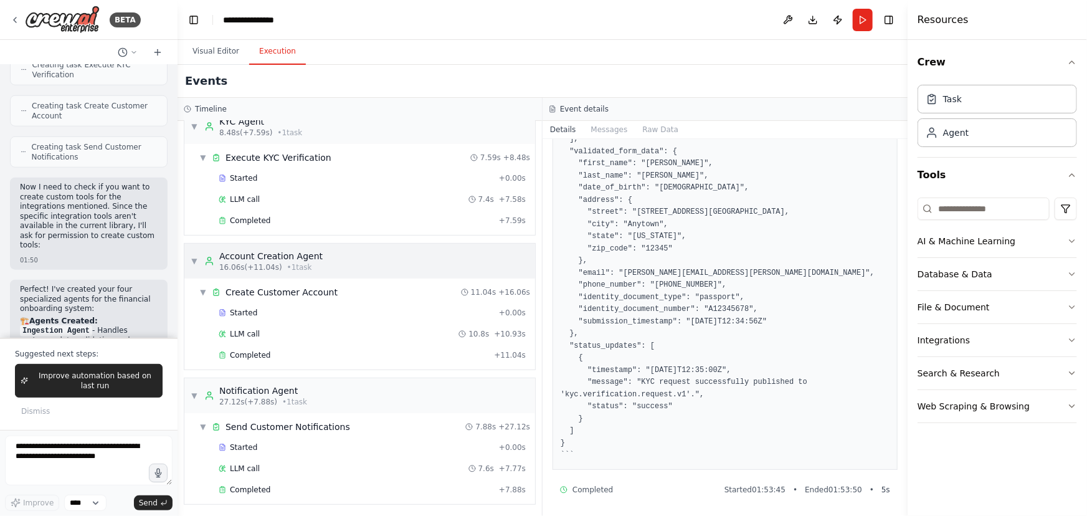
click at [392, 260] on div "▼ Account Creation Agent 16.06s (+11.04s) • 1 task" at bounding box center [359, 261] width 351 height 35
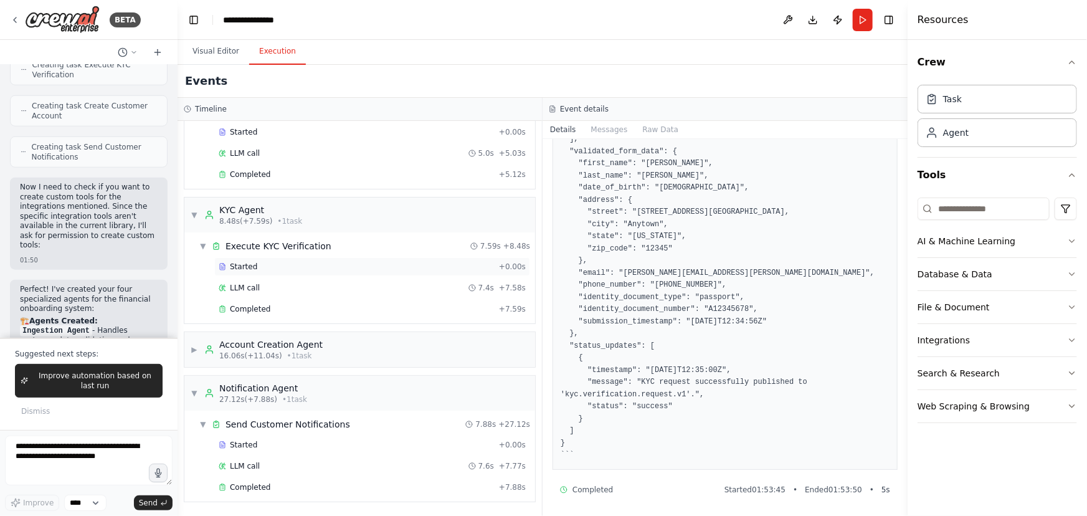
scroll to position [62, 0]
click at [335, 353] on div "▶ Account Creation Agent 16.06s (+11.04s) • 1 task" at bounding box center [359, 352] width 351 height 35
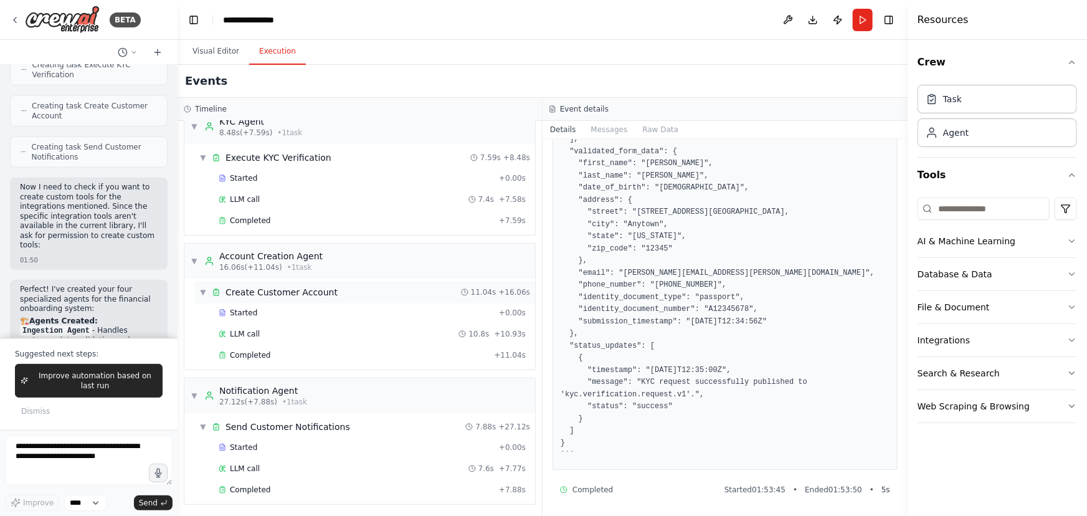
click at [350, 290] on div "▼ Create Customer Account 11.04s + 16.06s" at bounding box center [364, 292] width 341 height 22
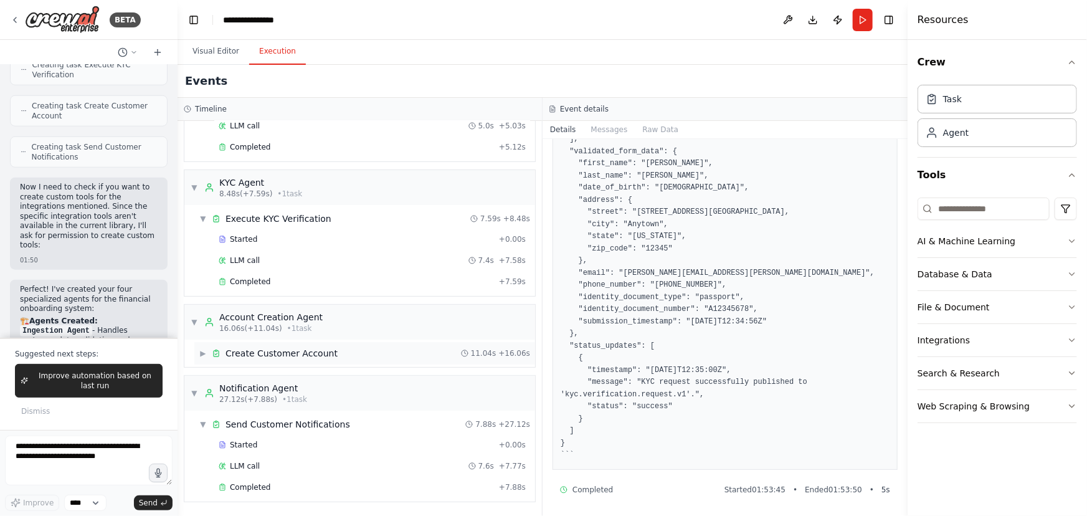
scroll to position [90, 0]
click at [105, 374] on span "Improve automation based on last run" at bounding box center [95, 381] width 124 height 20
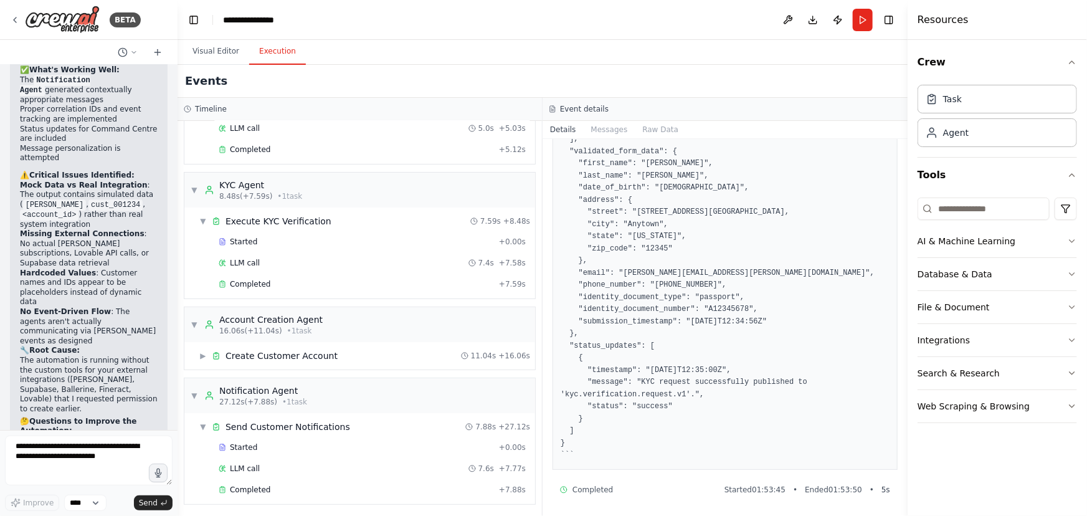
scroll to position [3844, 0]
